Goal: Information Seeking & Learning: Find specific fact

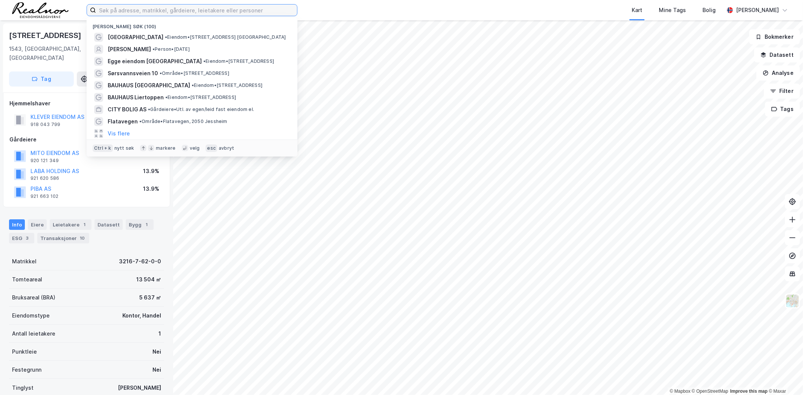
click at [236, 9] on input at bounding box center [196, 10] width 201 height 11
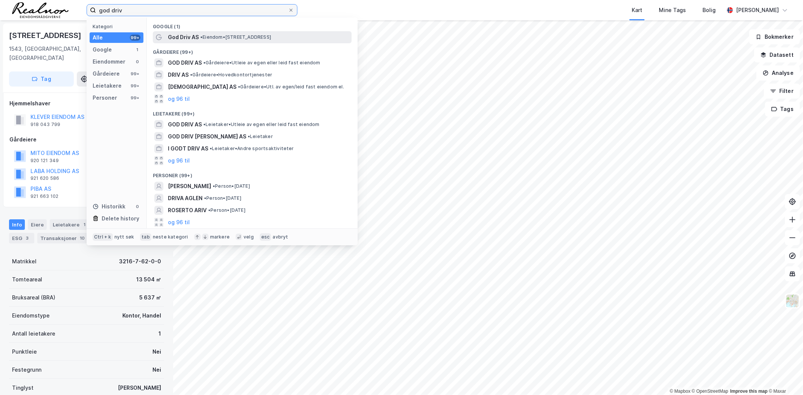
type input "god driv"
click at [217, 38] on span "• Eiendom • [STREET_ADDRESS]" at bounding box center [235, 37] width 71 height 6
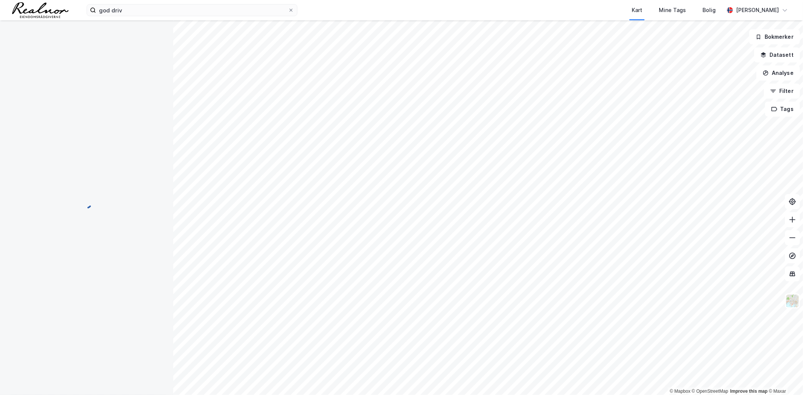
scroll to position [1, 0]
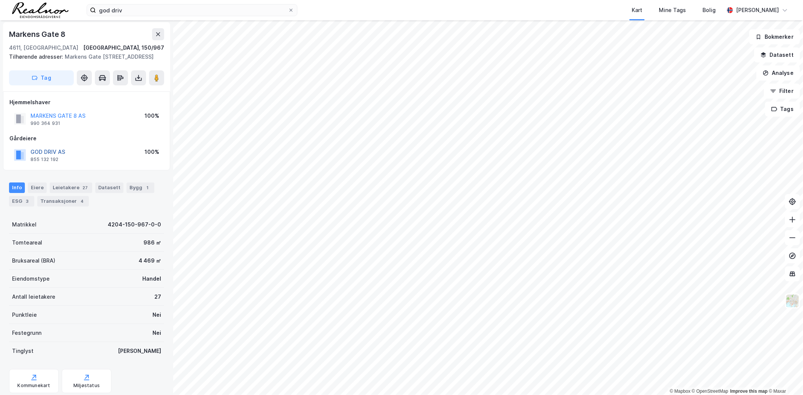
click at [0, 0] on button "GOD DRIV AS" at bounding box center [0, 0] width 0 height 0
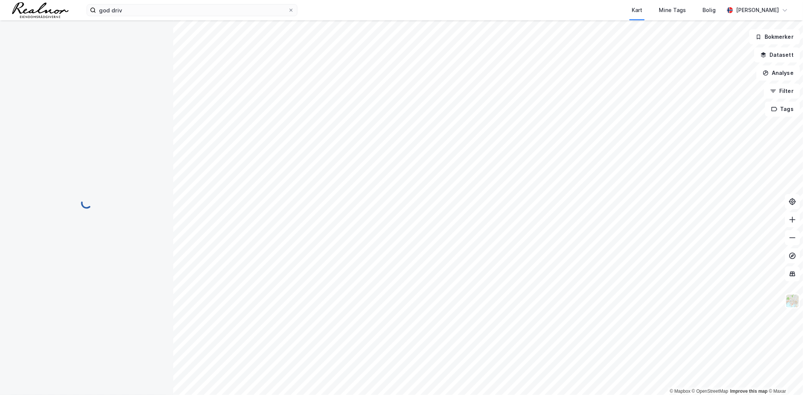
scroll to position [0, 0]
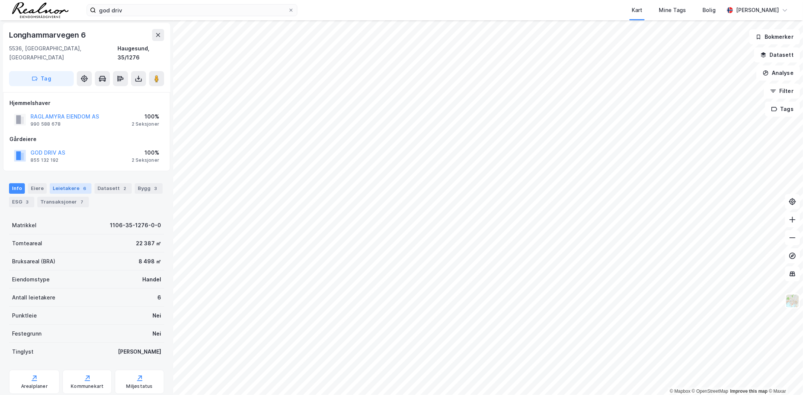
click at [62, 183] on div "Leietakere 6" at bounding box center [71, 188] width 42 height 11
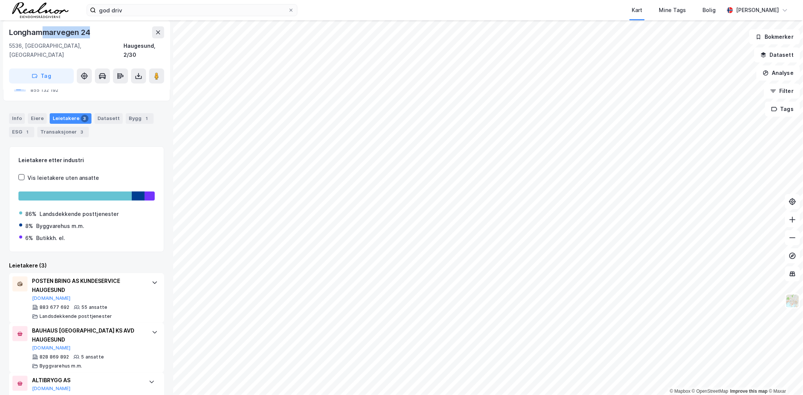
scroll to position [65, 0]
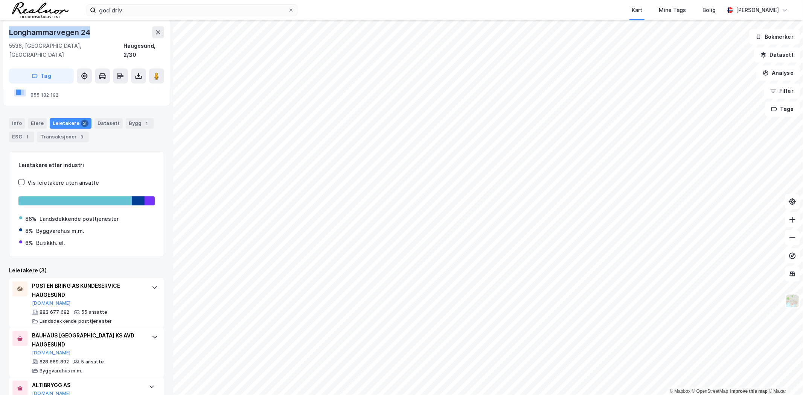
drag, startPoint x: 99, startPoint y: 31, endPoint x: 10, endPoint y: 31, distance: 88.8
click at [10, 31] on div "Longhammarvegen 24" at bounding box center [86, 32] width 155 height 12
copy div "Longhammarvegen 24"
